Goal: Transaction & Acquisition: Book appointment/travel/reservation

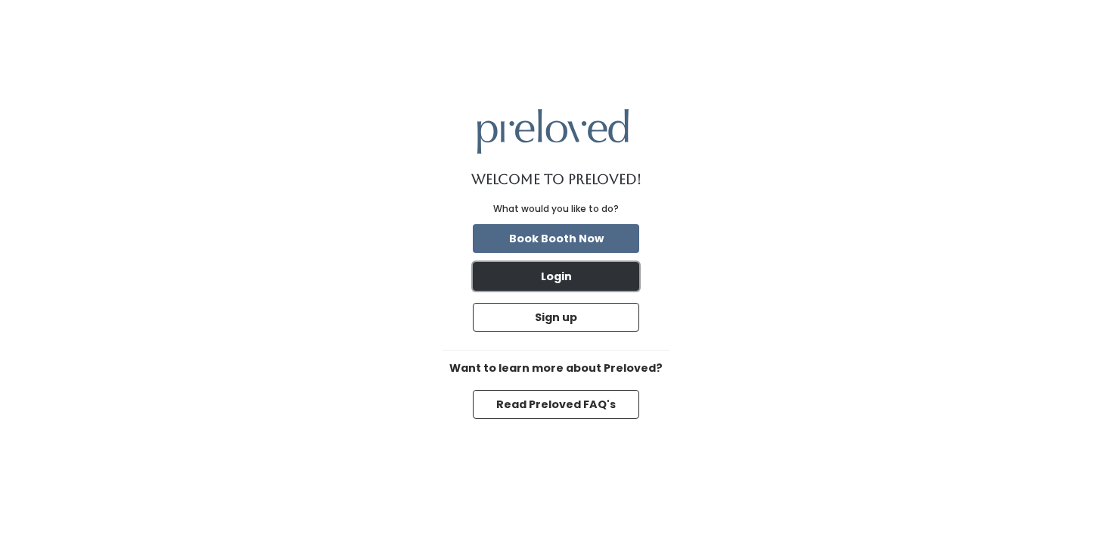
click at [566, 270] on button "Login" at bounding box center [556, 276] width 166 height 29
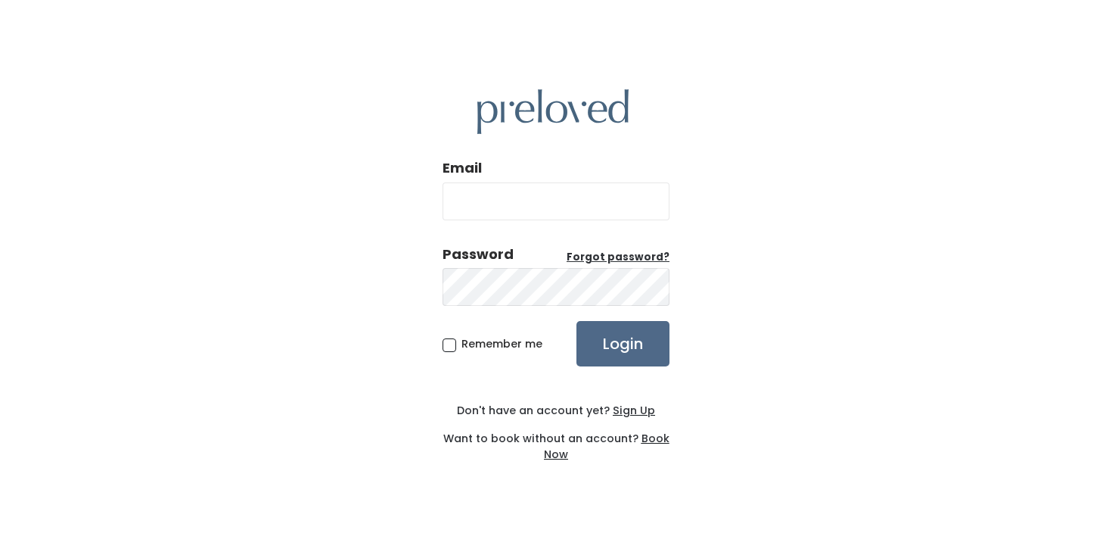
click at [524, 193] on input "Email" at bounding box center [556, 201] width 227 height 38
type input "alemmon14.al@gmail.com"
click at [577, 321] on input "Login" at bounding box center [623, 343] width 93 height 45
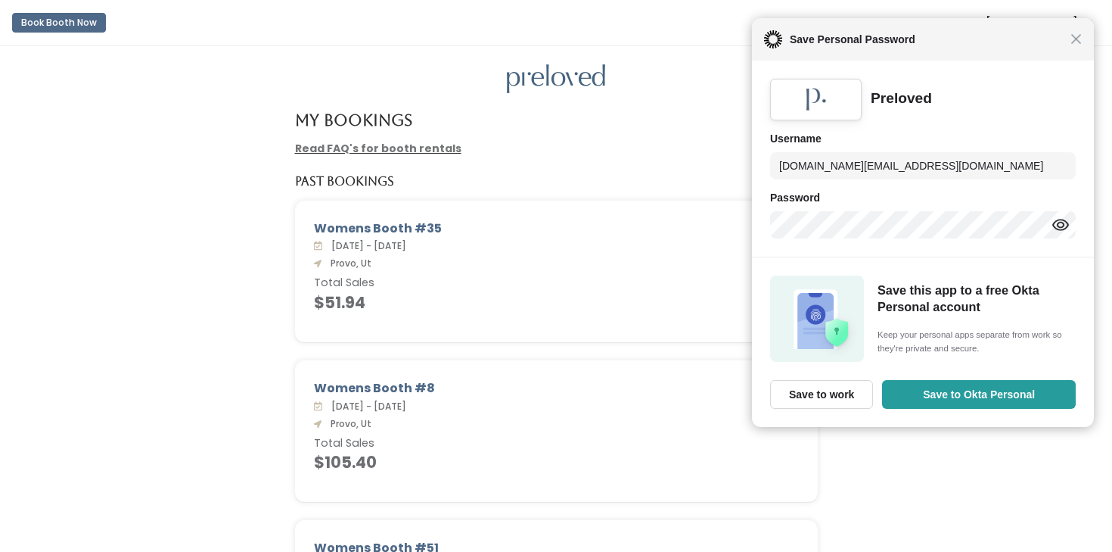
click at [1081, 45] on div "Close Save Personal Password" at bounding box center [923, 39] width 342 height 42
click at [1077, 42] on span "Close" at bounding box center [1076, 38] width 11 height 11
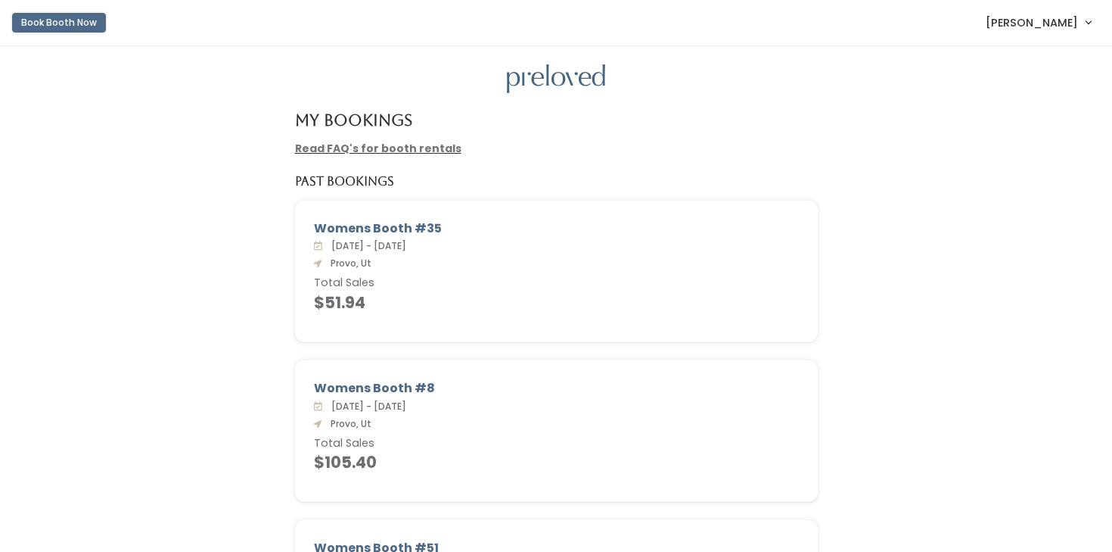
click at [72, 24] on button "Book Booth Now" at bounding box center [59, 23] width 94 height 20
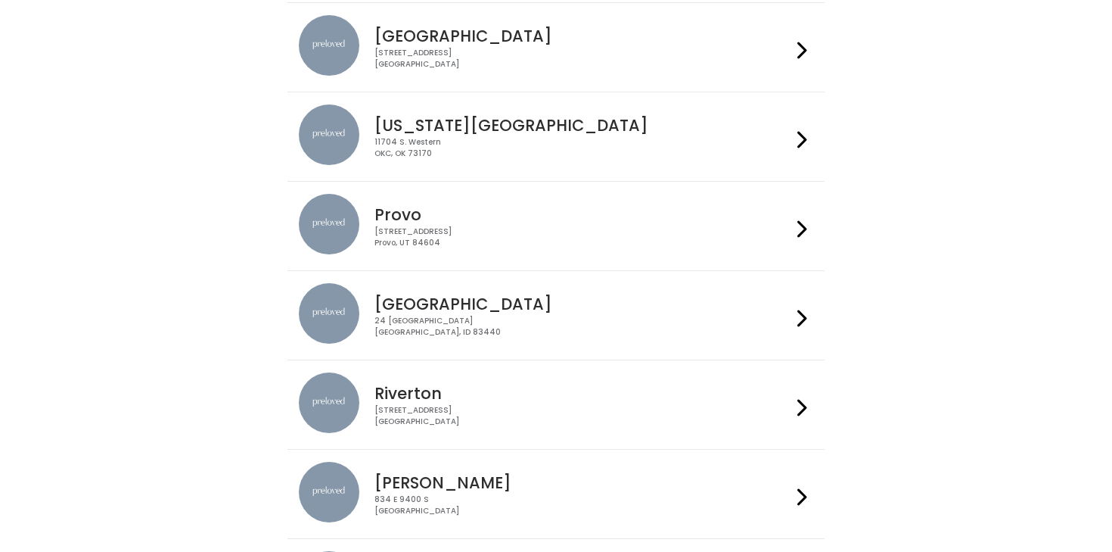
scroll to position [415, 0]
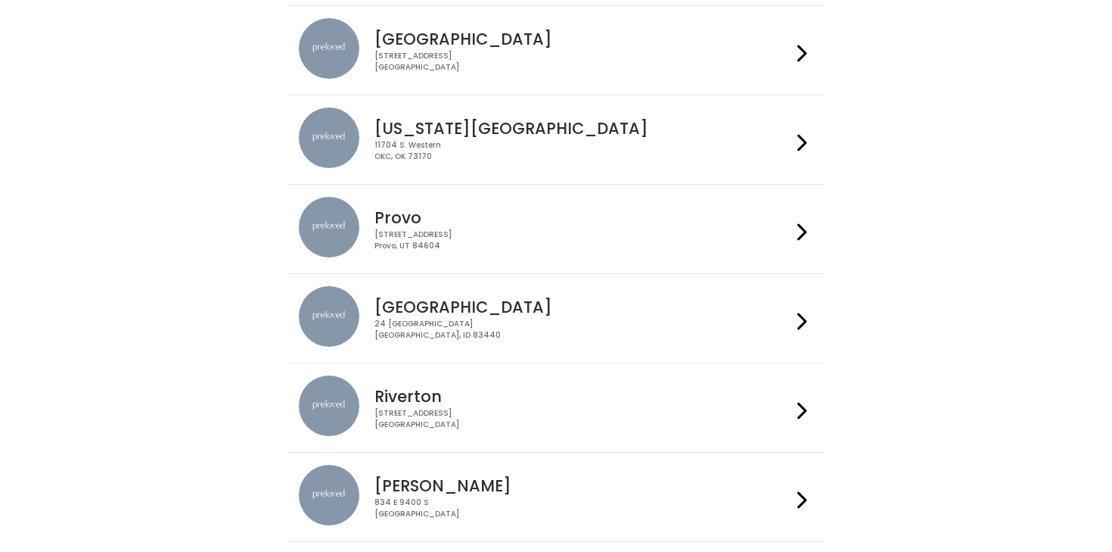
click at [630, 242] on div "230 W Cougar Blvd Provo, UT 84604" at bounding box center [583, 240] width 416 height 22
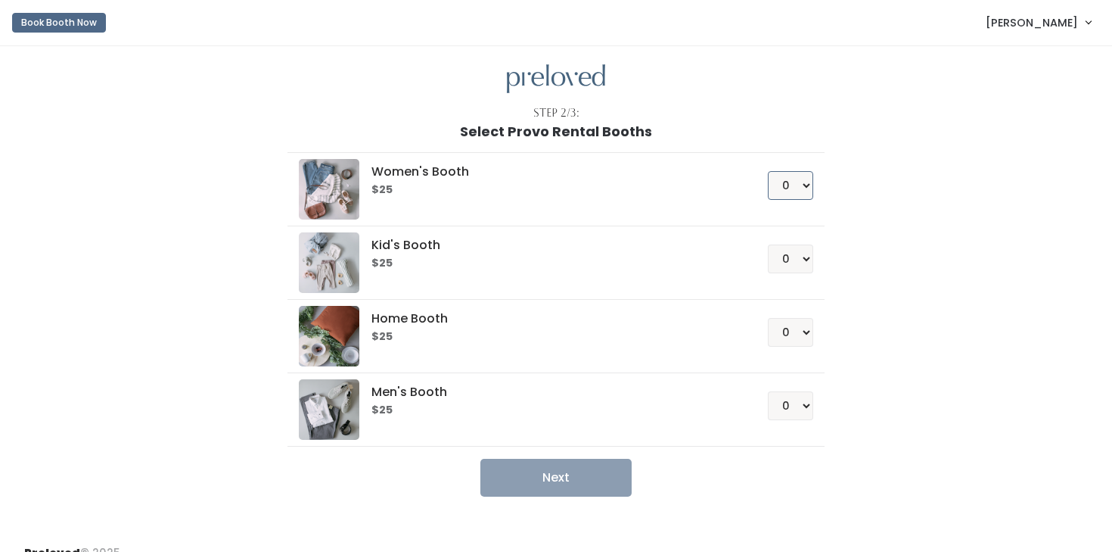
click at [795, 194] on select "0 1 2 3 4" at bounding box center [790, 185] width 45 height 29
select select "1"
click at [768, 171] on select "0 1 2 3 4" at bounding box center [790, 185] width 45 height 29
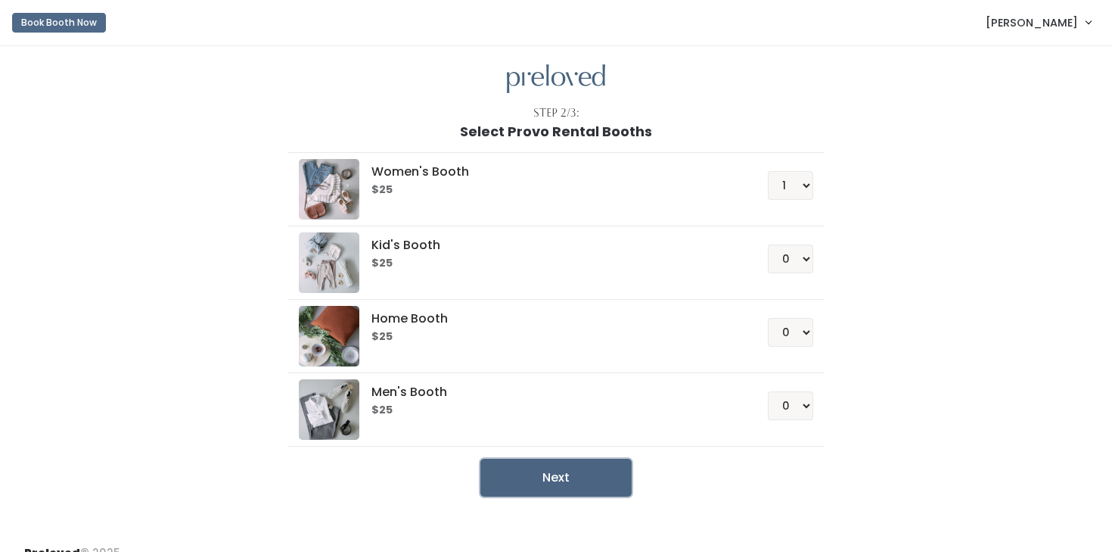
click at [627, 485] on button "Next" at bounding box center [556, 478] width 151 height 38
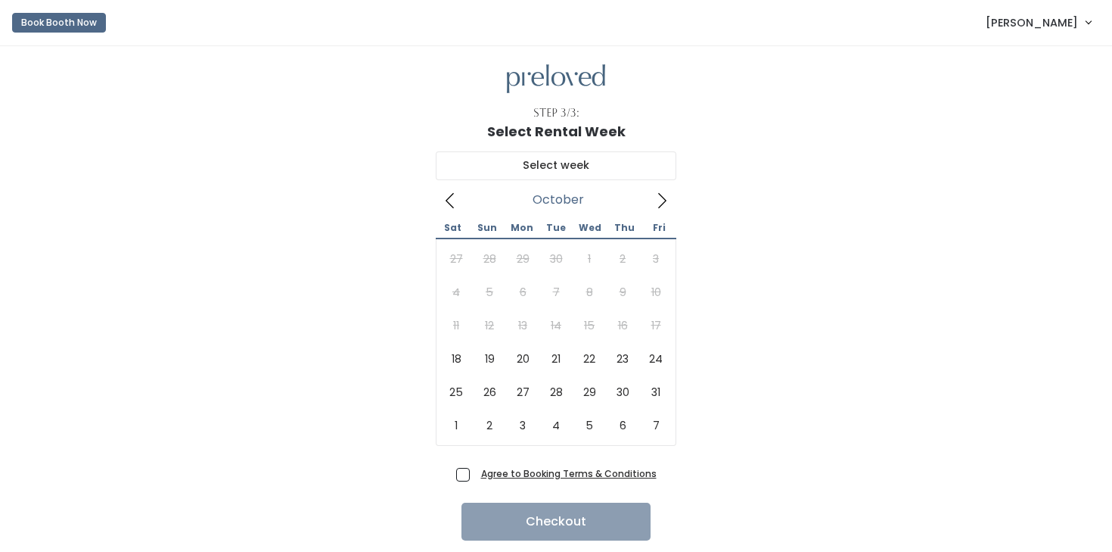
click at [663, 204] on icon at bounding box center [662, 200] width 17 height 17
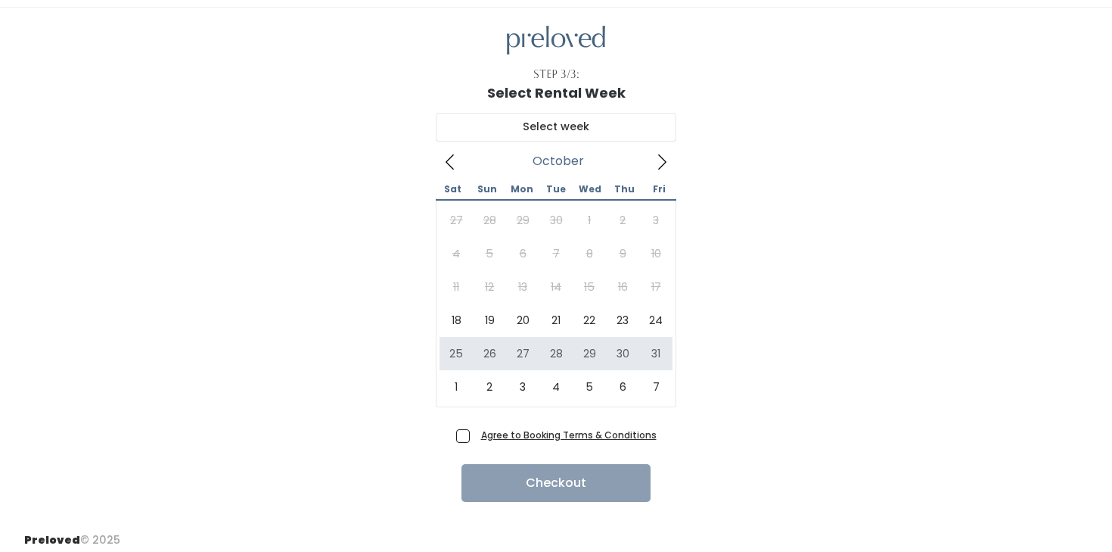
scroll to position [47, 0]
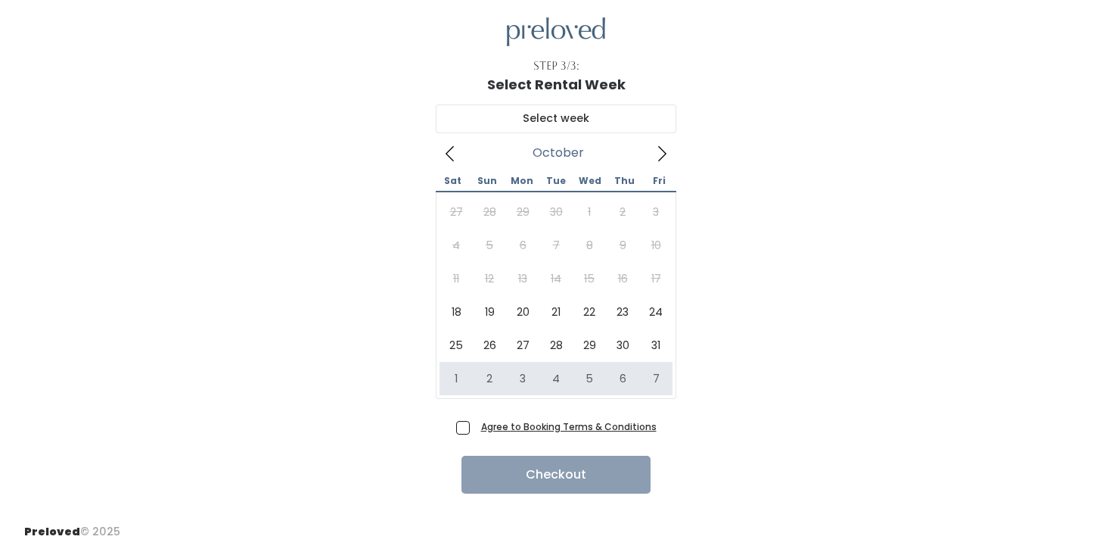
click at [792, 213] on div "October 2025 Sat Sun Mon Tue Wed Thu Fri 27 28 29 30 1 2 3 4 5 6 7 8 9 10 11 12…" at bounding box center [556, 253] width 1064 height 323
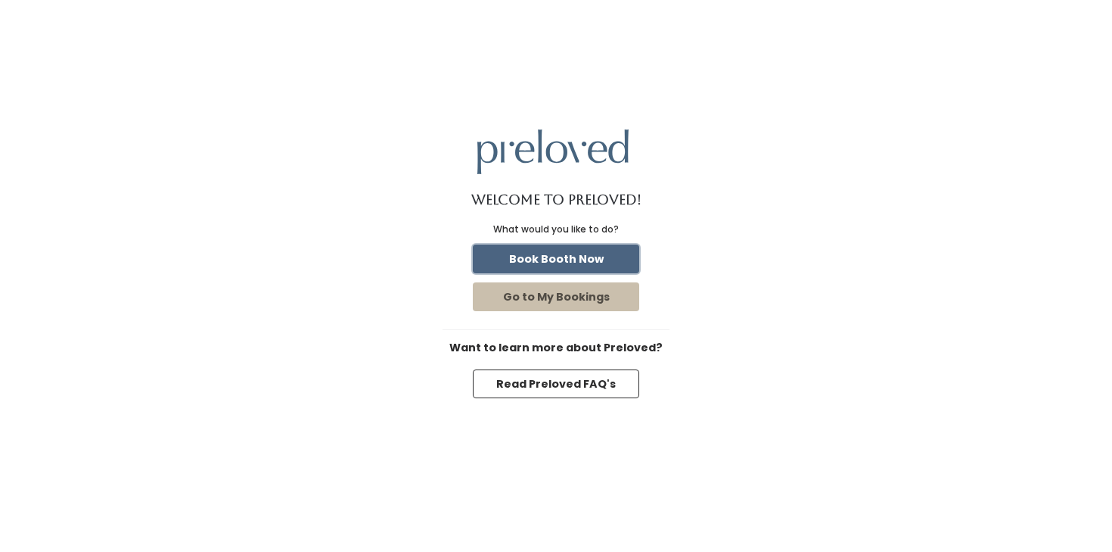
click at [597, 257] on button "Book Booth Now" at bounding box center [556, 258] width 166 height 29
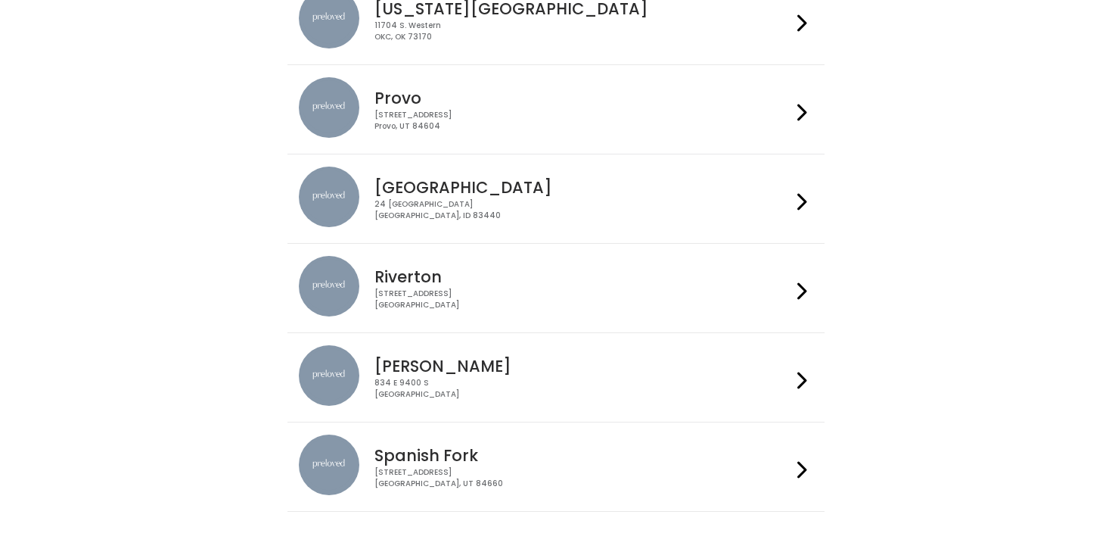
scroll to position [595, 0]
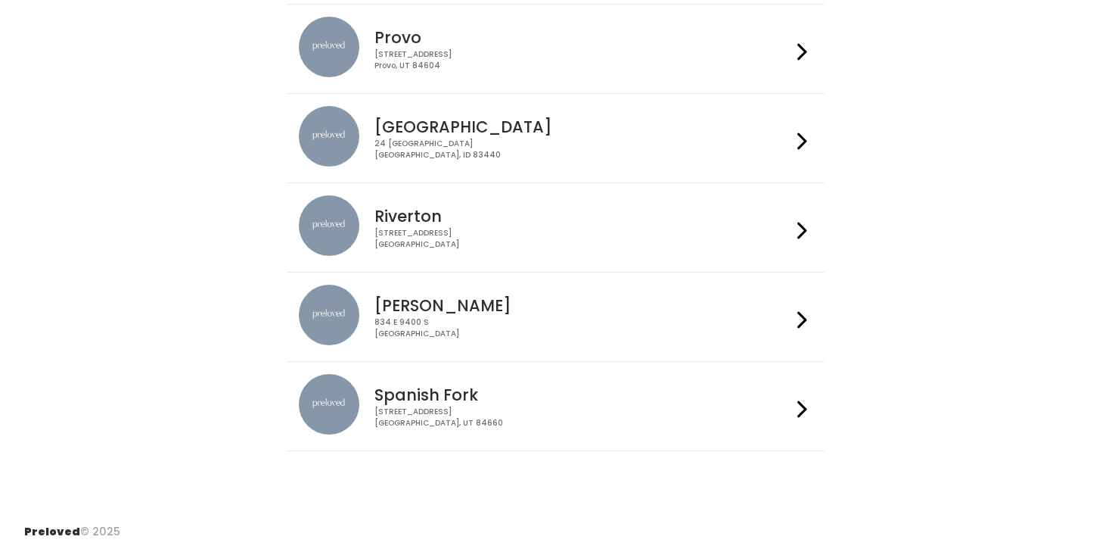
click at [516, 401] on h4 "Spanish Fork" at bounding box center [583, 394] width 416 height 17
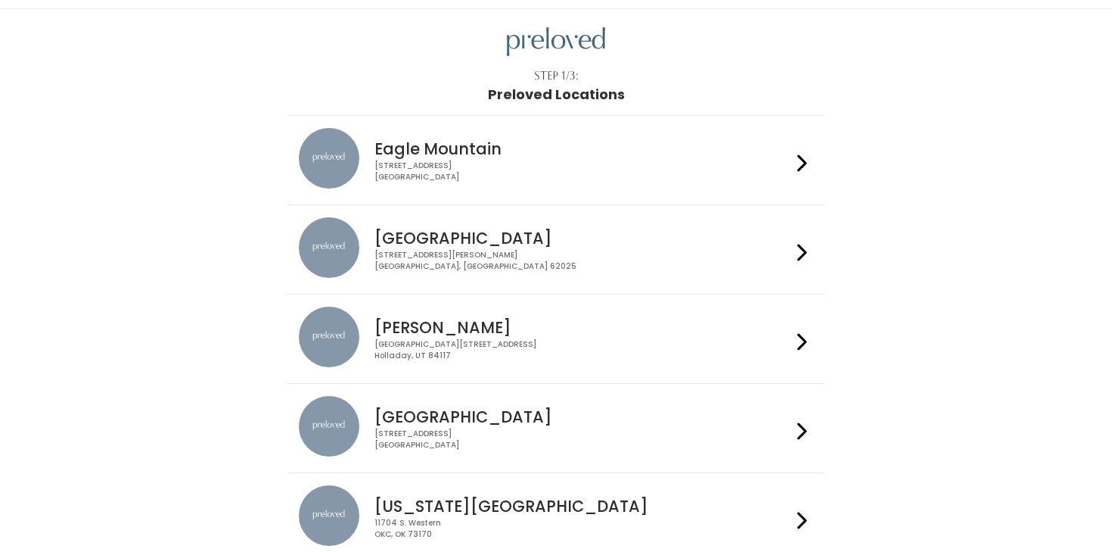
scroll to position [35, 0]
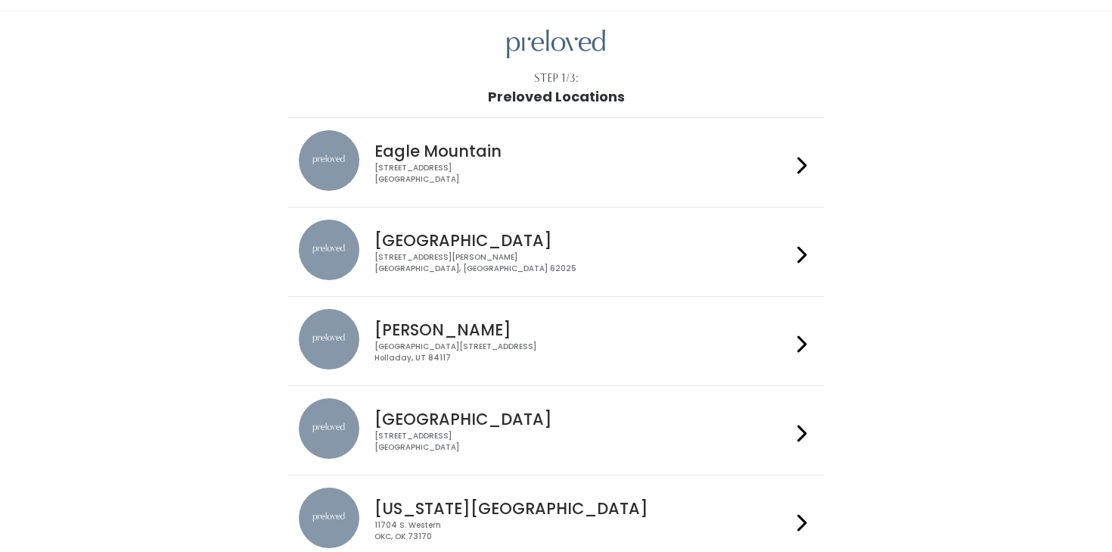
click at [605, 171] on div "4342 E Pony Express Pkwy Suite 200 Eagle Mountain, UT 84005" at bounding box center [583, 174] width 416 height 22
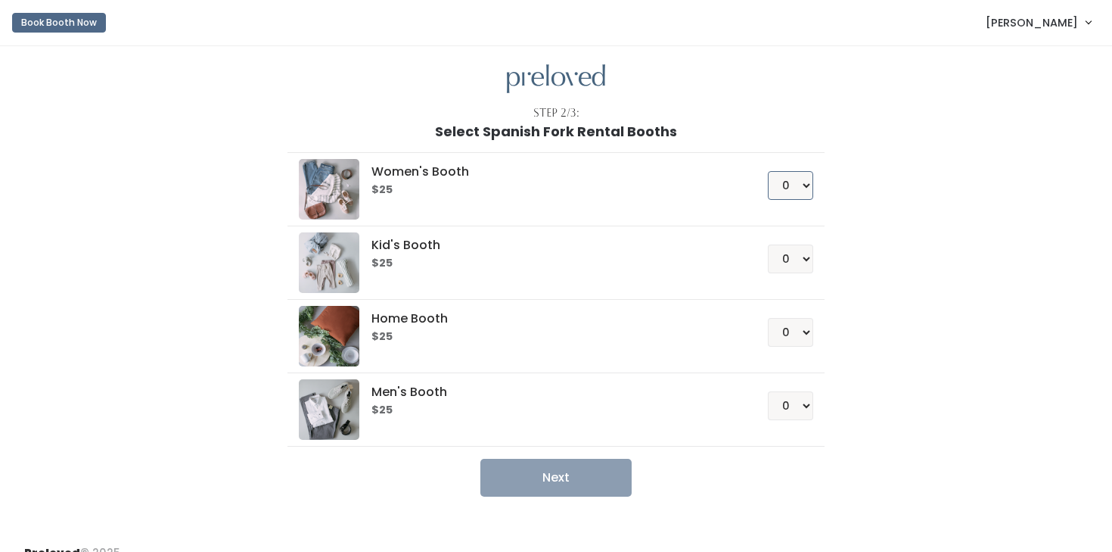
click at [804, 173] on select "0 1 2 3 4" at bounding box center [790, 185] width 45 height 29
select select "1"
click at [768, 171] on select "0 1 2 3 4" at bounding box center [790, 185] width 45 height 29
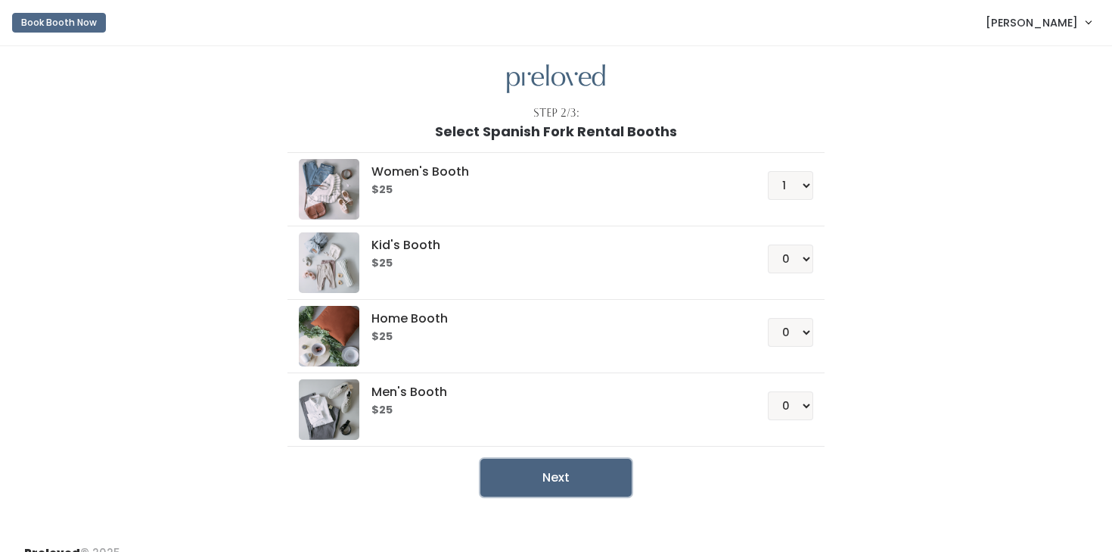
click at [550, 494] on button "Next" at bounding box center [556, 478] width 151 height 38
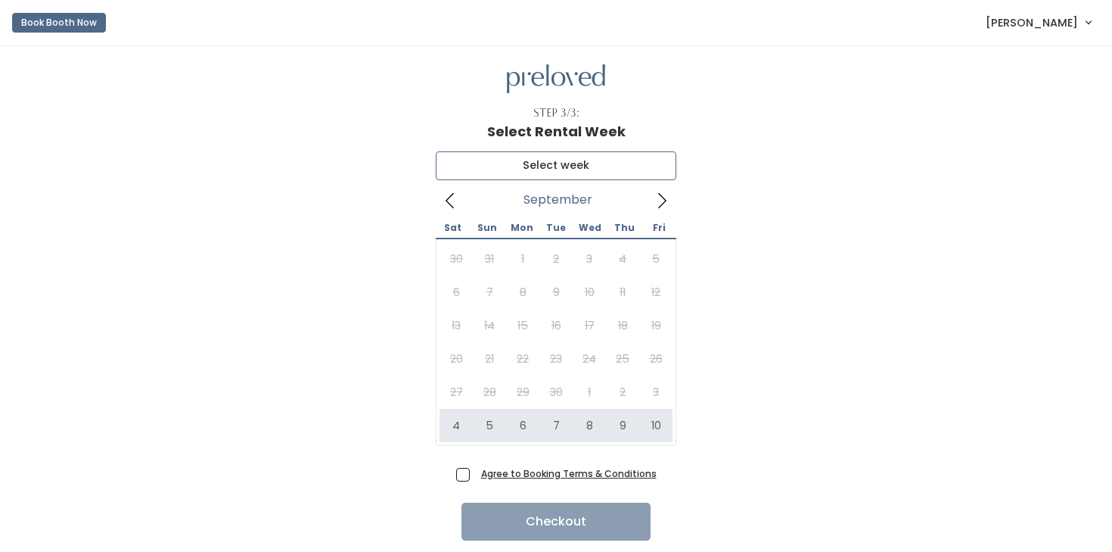
type input "October 4 to October 10"
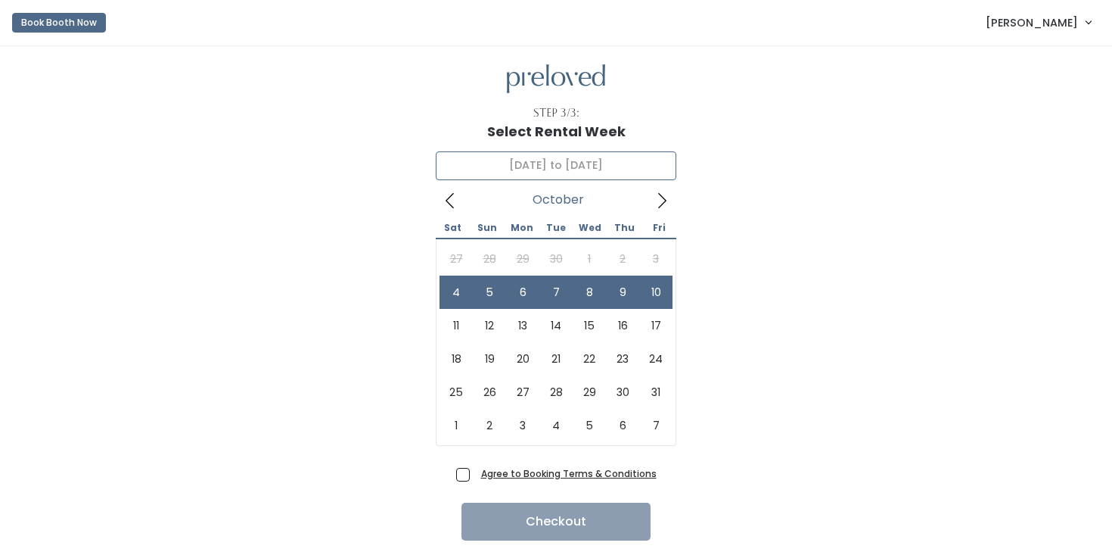
scroll to position [47, 0]
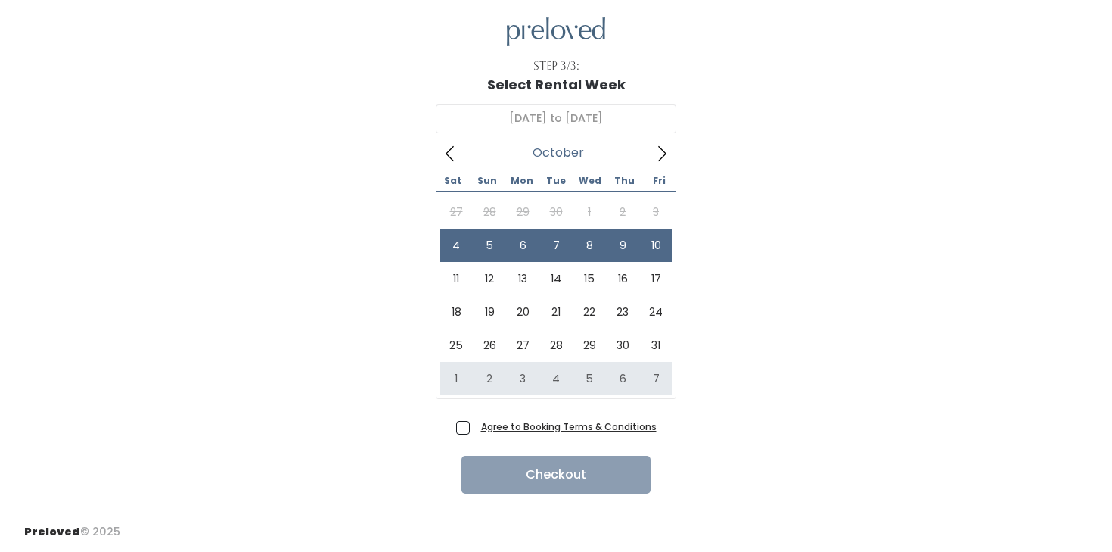
click at [475, 427] on span "Agree to Booking Terms & Conditions" at bounding box center [566, 425] width 182 height 15
click at [475, 427] on input "Agree to Booking Terms & Conditions" at bounding box center [480, 423] width 10 height 10
checkbox input "true"
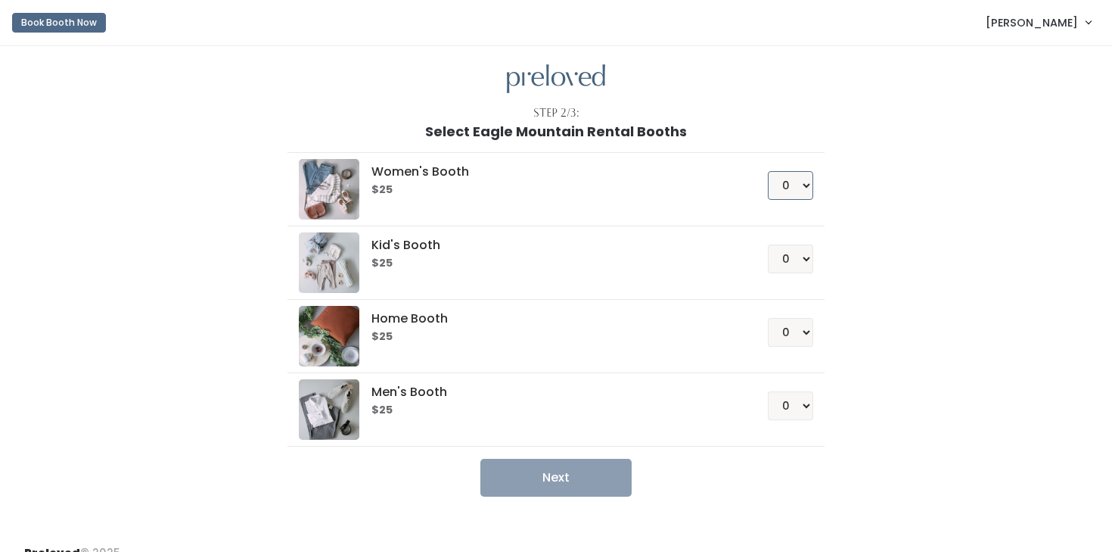
click at [792, 187] on select "0 1 2 3 4" at bounding box center [790, 185] width 45 height 29
select select "1"
click at [768, 171] on select "0 1 2 3 4" at bounding box center [790, 185] width 45 height 29
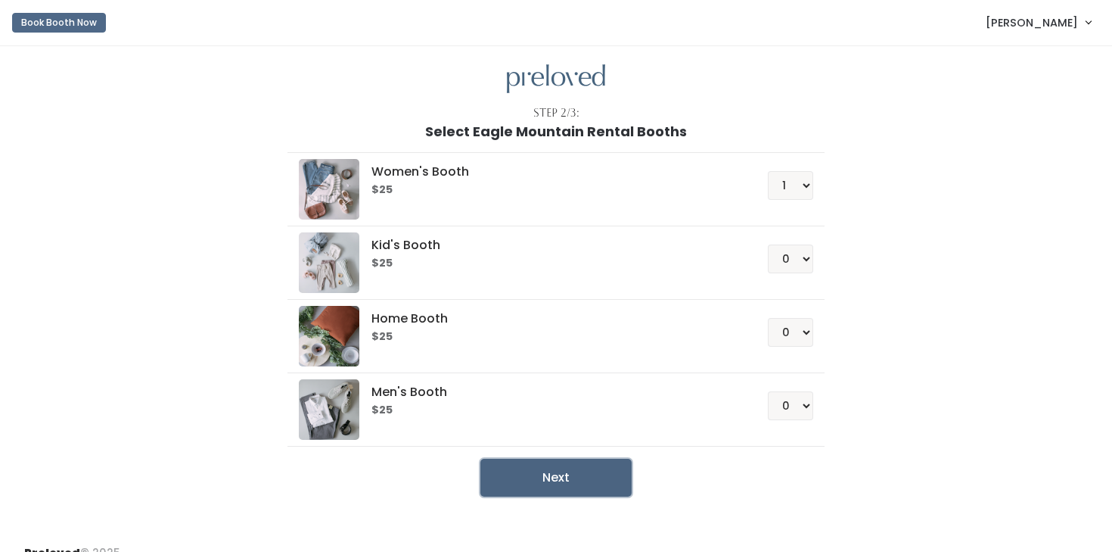
click at [532, 484] on button "Next" at bounding box center [556, 478] width 151 height 38
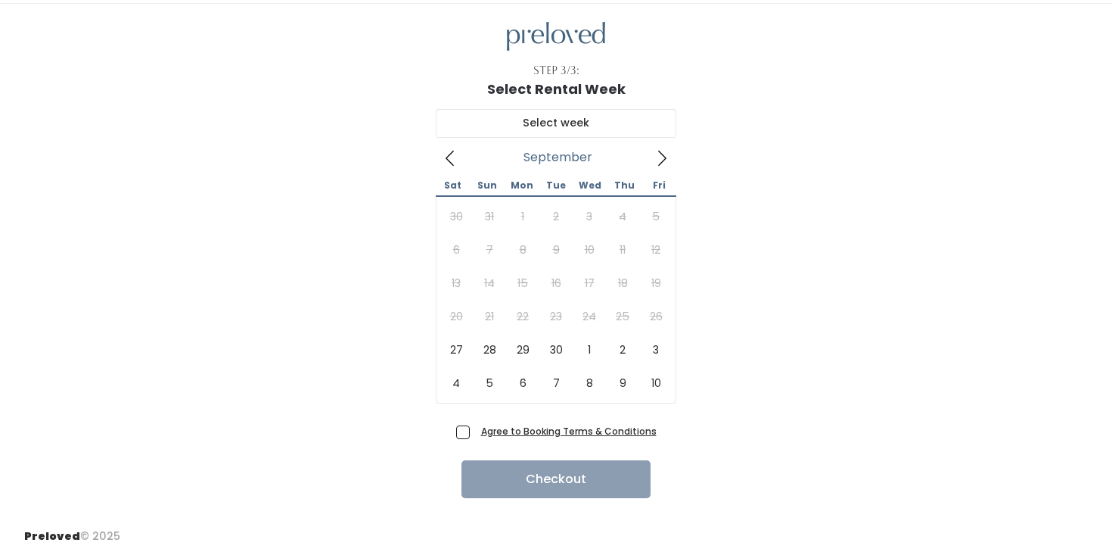
scroll to position [47, 0]
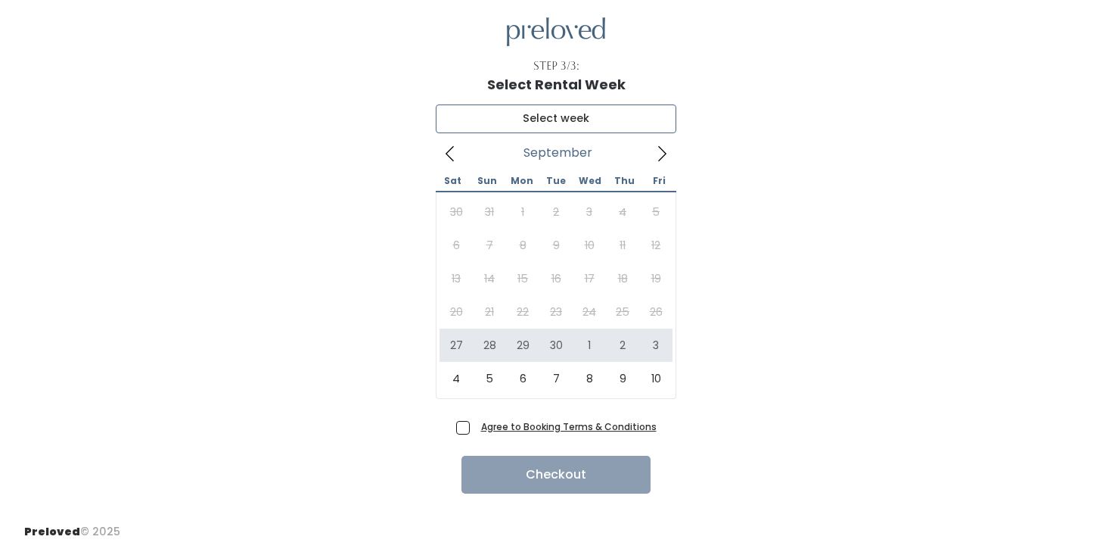
type input "[DATE] to [DATE]"
